Goal: Information Seeking & Learning: Learn about a topic

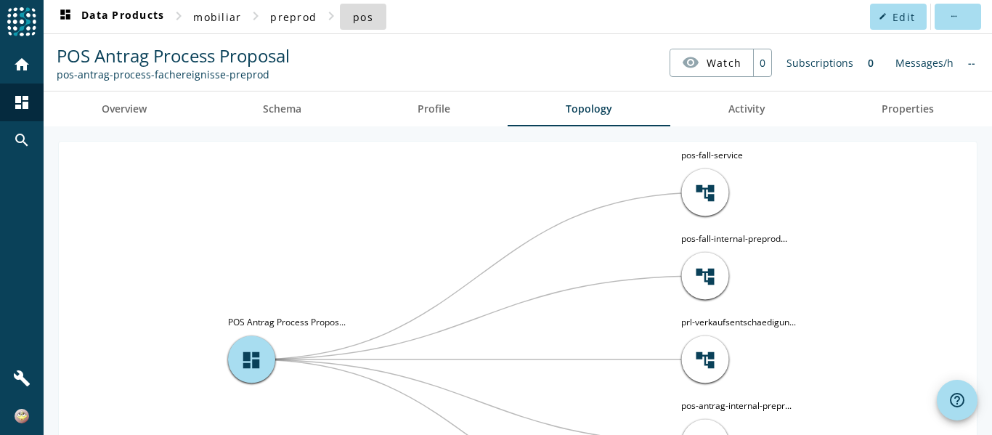
click at [364, 17] on span "pos" at bounding box center [363, 17] width 20 height 14
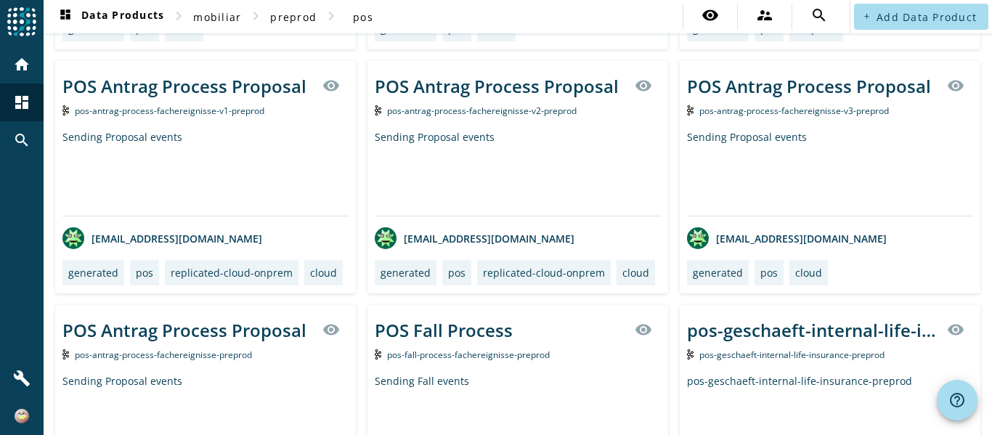
scroll to position [2034, 0]
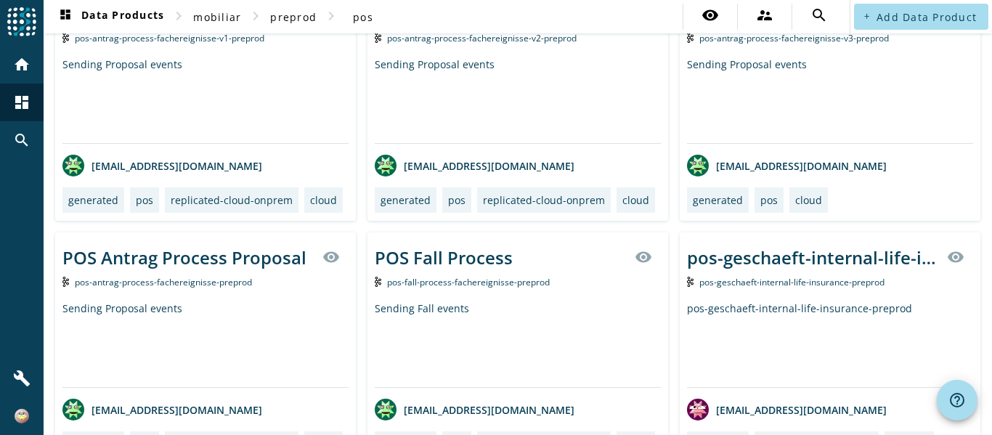
click at [175, 280] on span "pos-antrag-process-fachereignisse-preprod" at bounding box center [163, 282] width 177 height 12
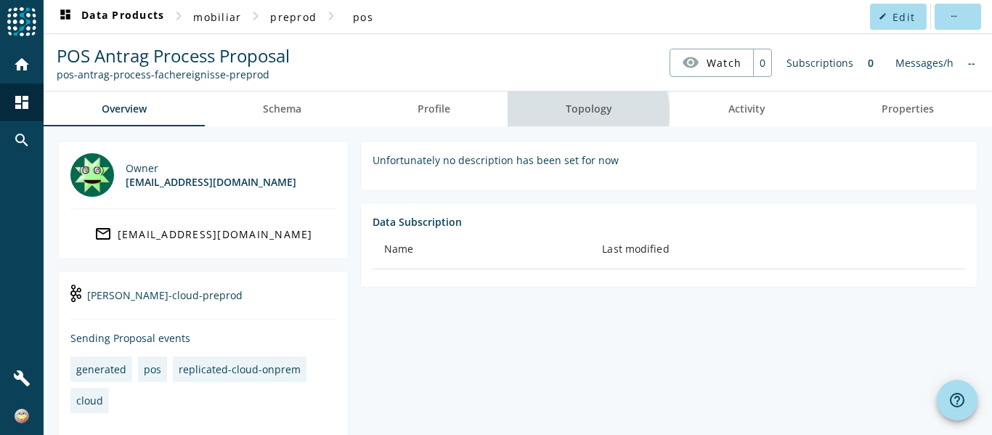
click at [577, 113] on span "Topology" at bounding box center [589, 109] width 46 height 10
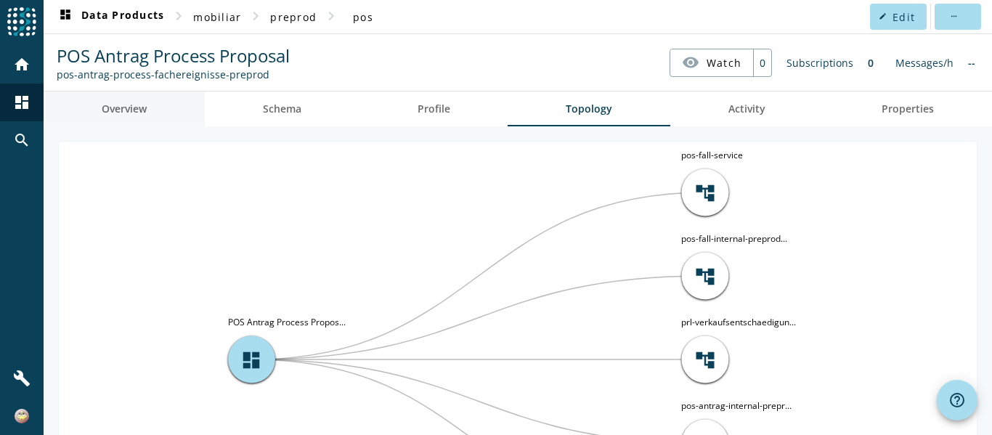
click at [140, 106] on span "Overview" at bounding box center [124, 109] width 45 height 10
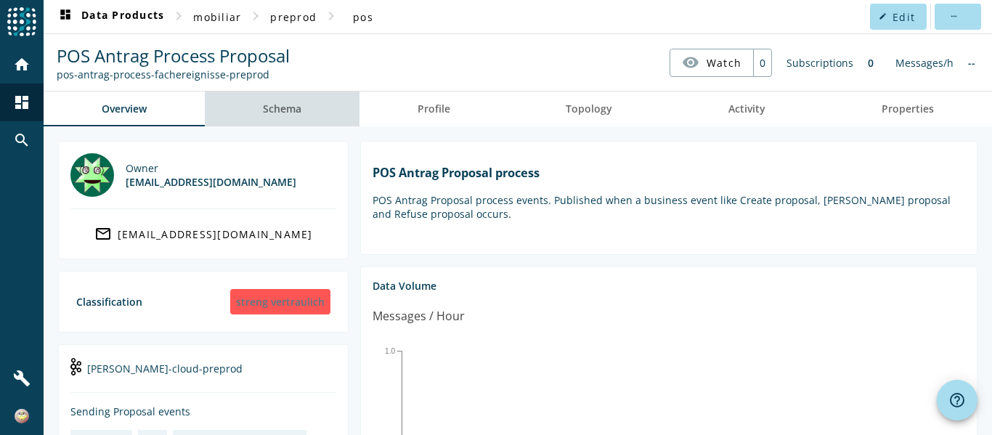
click at [282, 110] on span "Schema" at bounding box center [282, 109] width 38 height 10
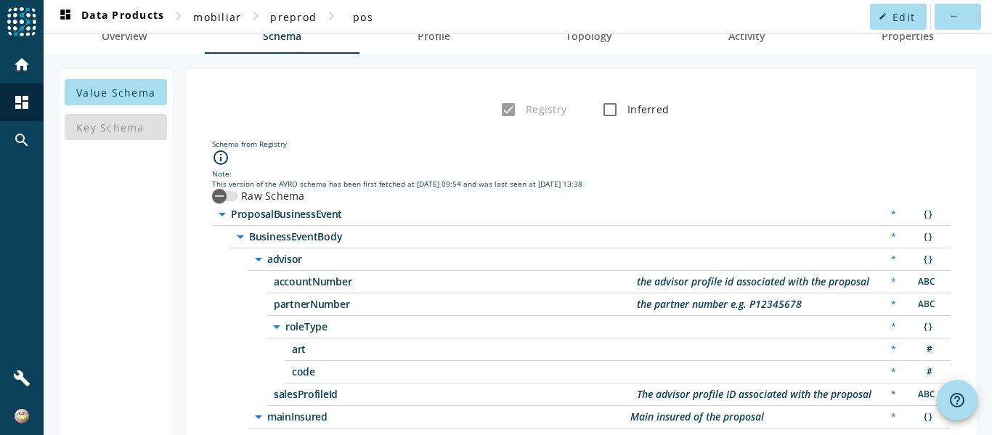
scroll to position [145, 0]
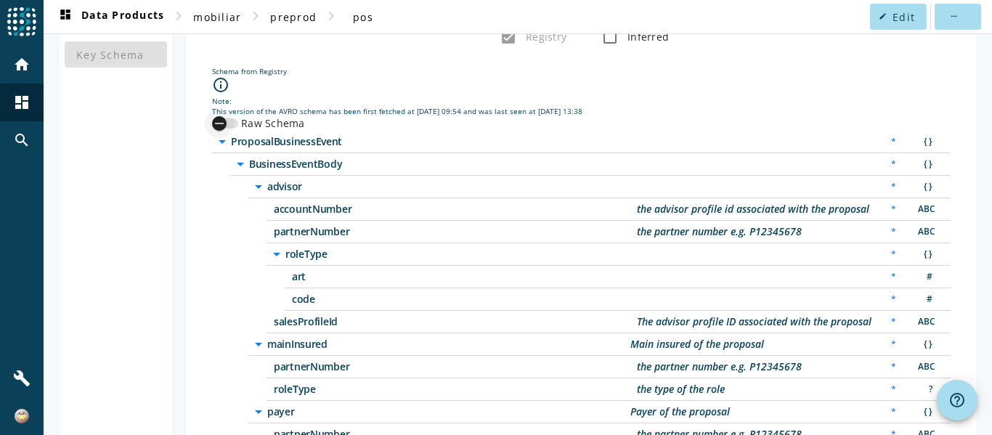
click at [227, 125] on div "button" at bounding box center [219, 123] width 29 height 29
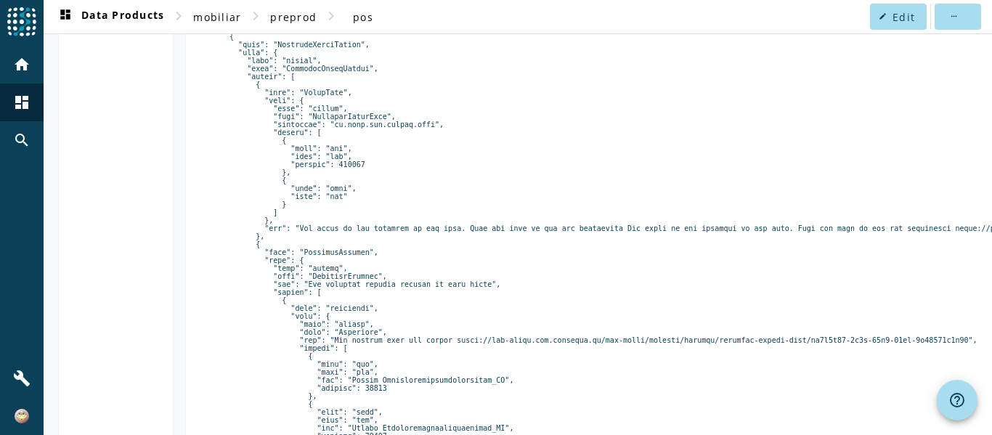
scroll to position [218, 0]
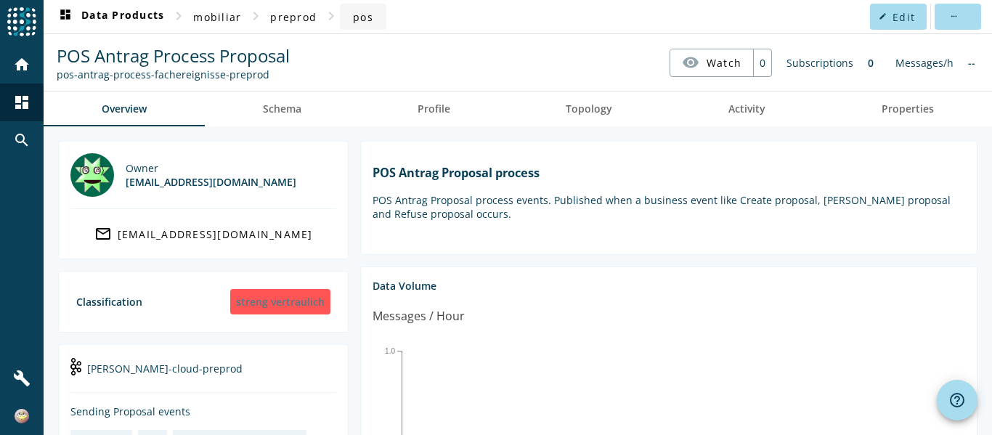
click at [356, 19] on span "pos" at bounding box center [363, 17] width 20 height 14
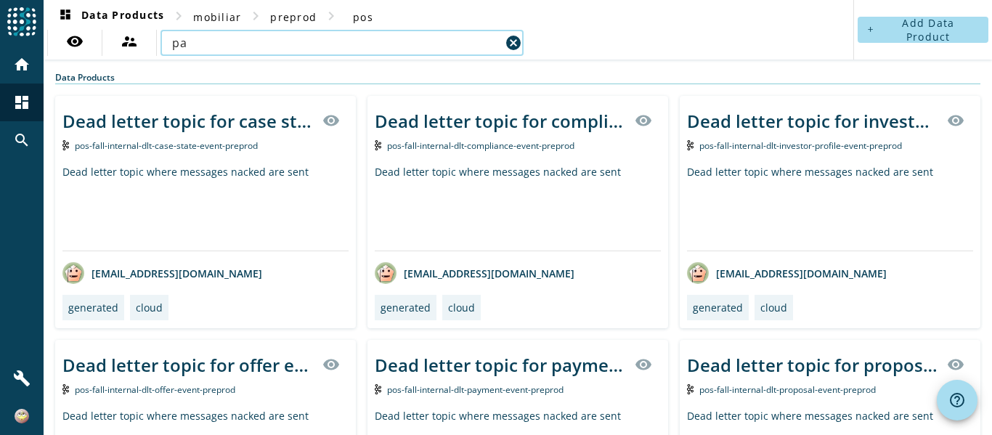
type input "p"
type input "pos-antrag-process-fachereignisse"
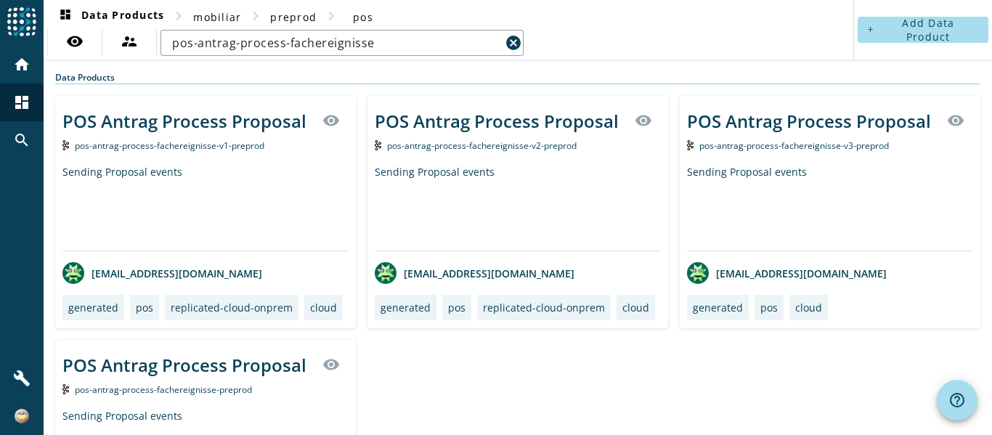
click at [827, 118] on div "POS Antrag Process Proposal" at bounding box center [809, 121] width 244 height 24
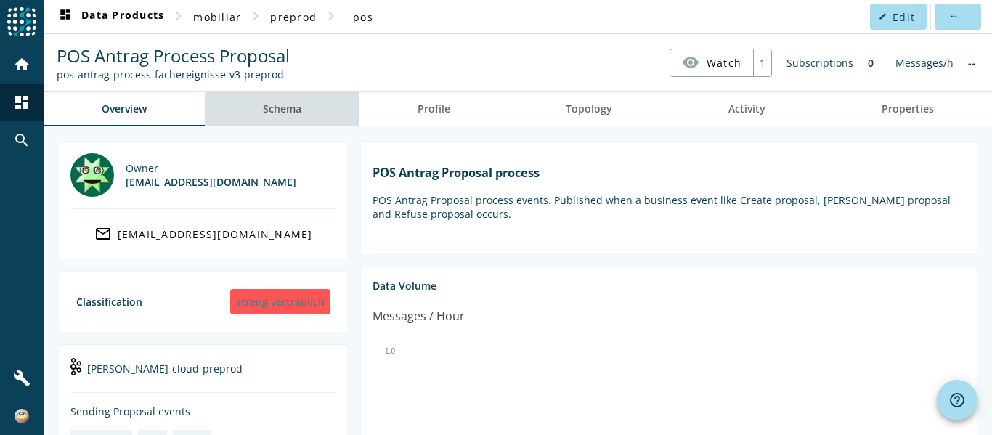
click at [287, 125] on span "Schema" at bounding box center [282, 109] width 38 height 35
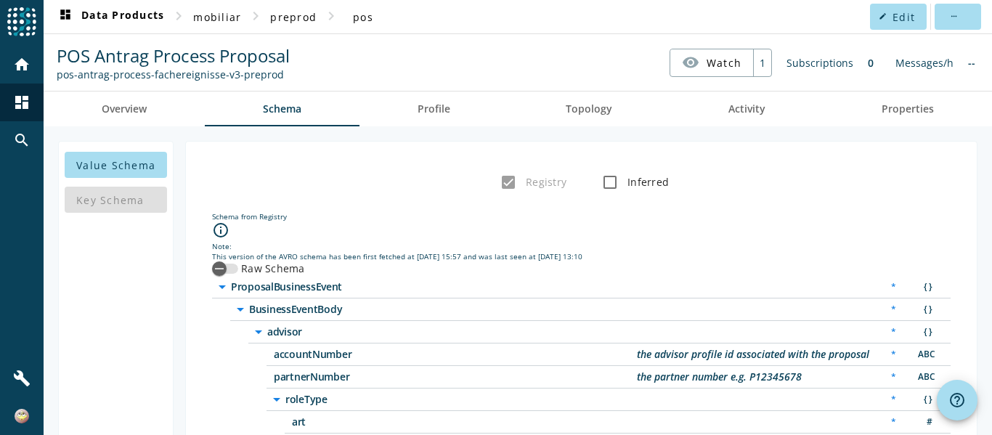
click at [276, 263] on label "Raw Schema" at bounding box center [271, 268] width 67 height 15
click at [238, 264] on button "Raw Schema" at bounding box center [225, 269] width 26 height 10
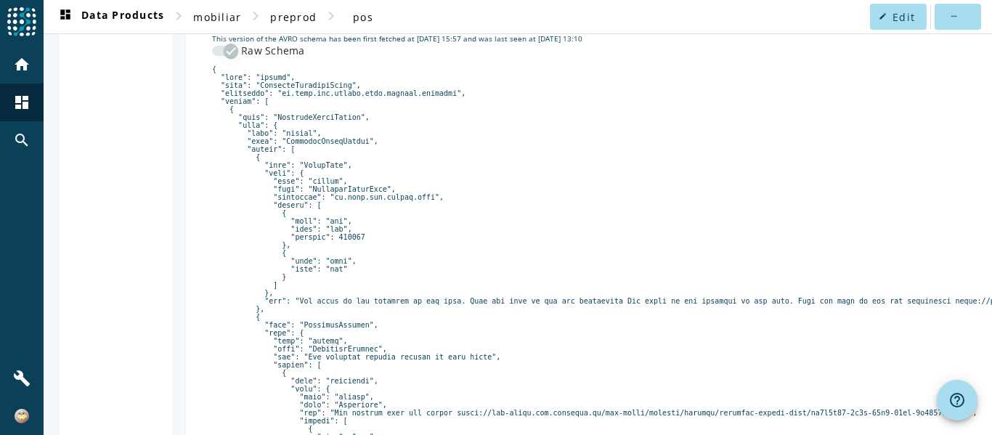
scroll to position [145, 0]
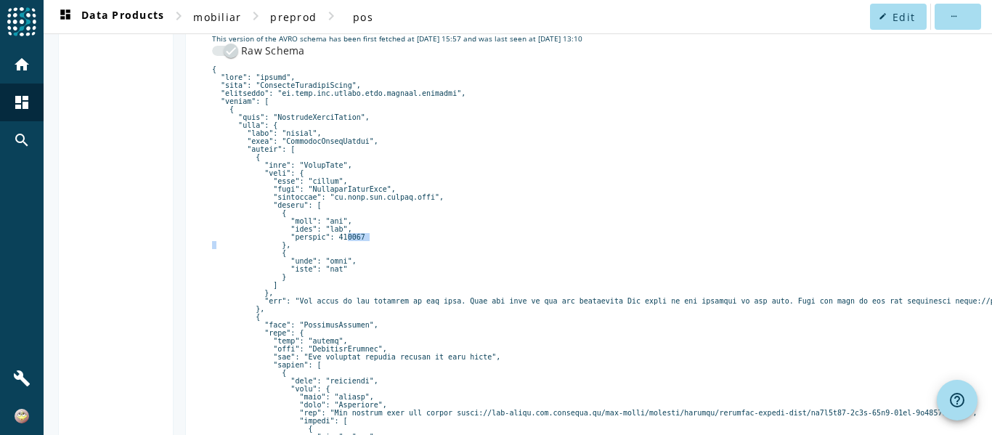
scroll to position [0, 0]
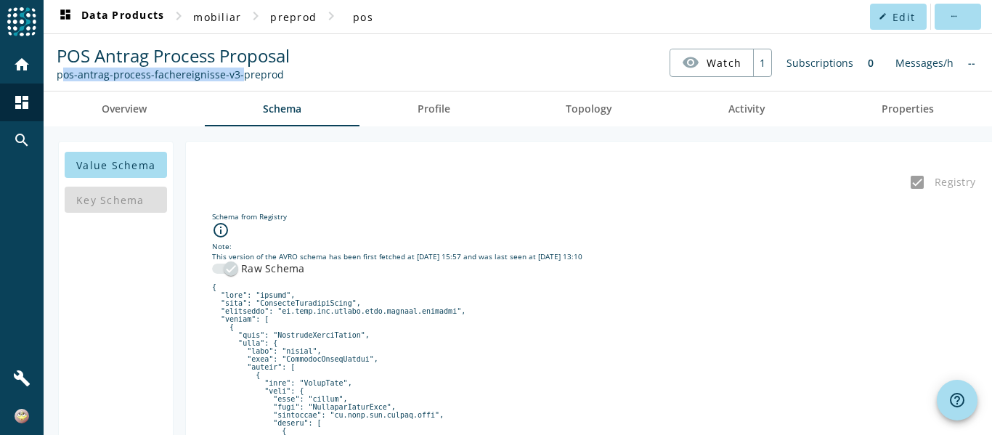
drag, startPoint x: 233, startPoint y: 73, endPoint x: 57, endPoint y: 73, distance: 175.8
click at [57, 73] on div "pos-antrag-process-fachereignisse-v3-preprod" at bounding box center [173, 75] width 233 height 14
copy div "pos-antrag-process-fachereignisse-v3"
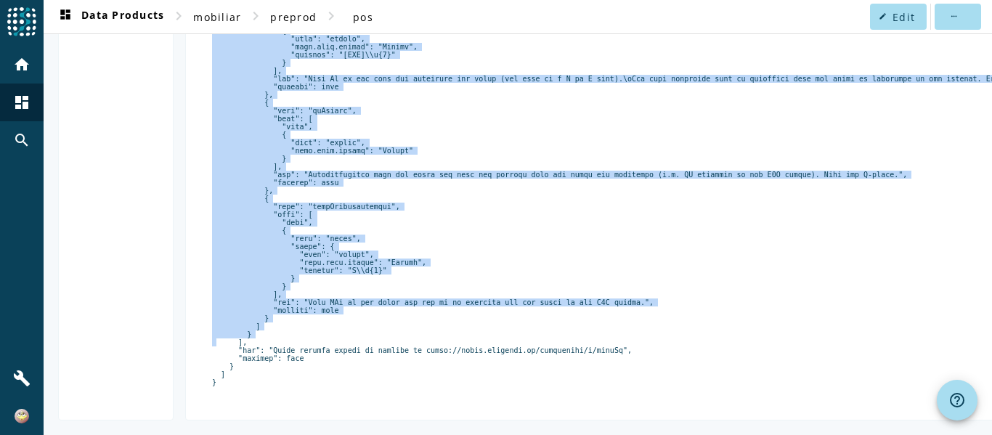
scroll to position [4466, 0]
drag, startPoint x: 216, startPoint y: 288, endPoint x: 269, endPoint y: 434, distance: 154.6
click at [269, 434] on main "dashboard Data Products chevron_right mobiliar chevron_right preprod chevron_ri…" at bounding box center [518, 217] width 949 height 435
copy pre "{ "type": "record", "name": "ProposalBusinessEvent", "namespace": "ch.mobi.pos.…"
